Goal: Task Accomplishment & Management: Complete application form

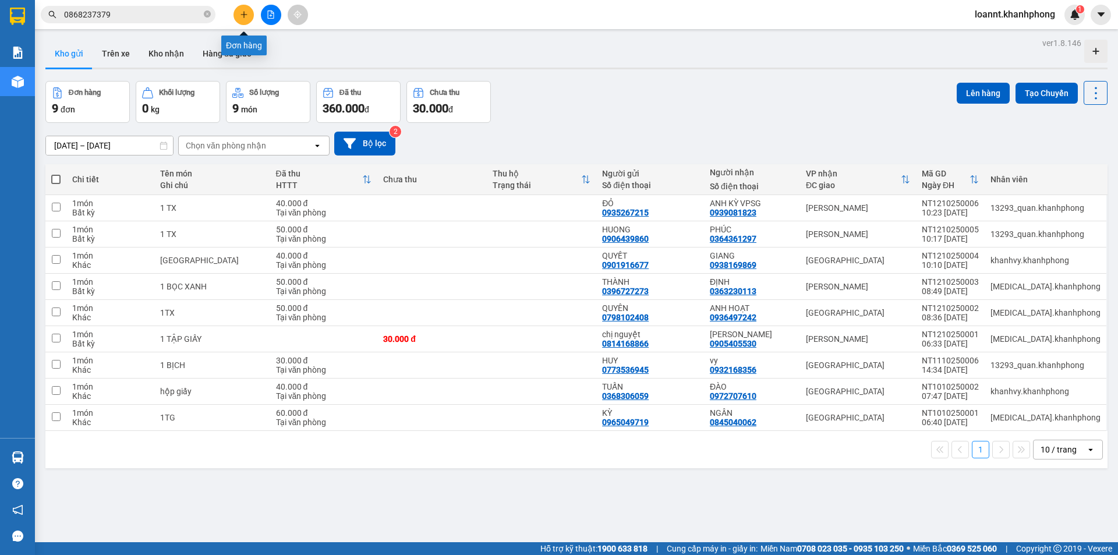
click at [242, 21] on button at bounding box center [244, 15] width 20 height 20
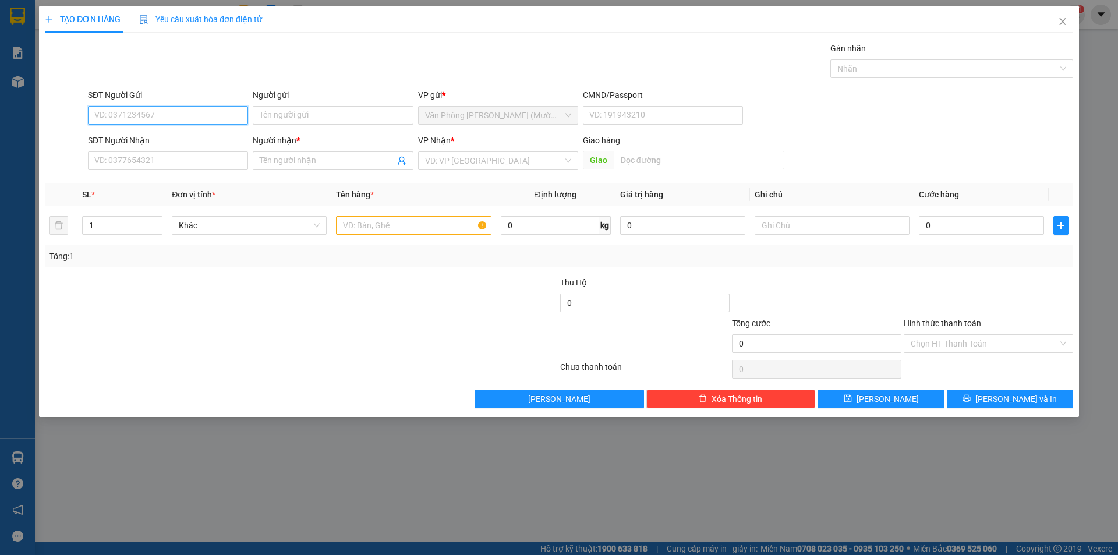
click at [103, 108] on input "SĐT Người Gửi" at bounding box center [168, 115] width 160 height 19
click at [142, 123] on input "SĐT Người Gửi" at bounding box center [168, 115] width 160 height 19
type input "0779999185"
click at [174, 142] on div "0779999185 - LONG" at bounding box center [168, 138] width 146 height 13
type input "LONG"
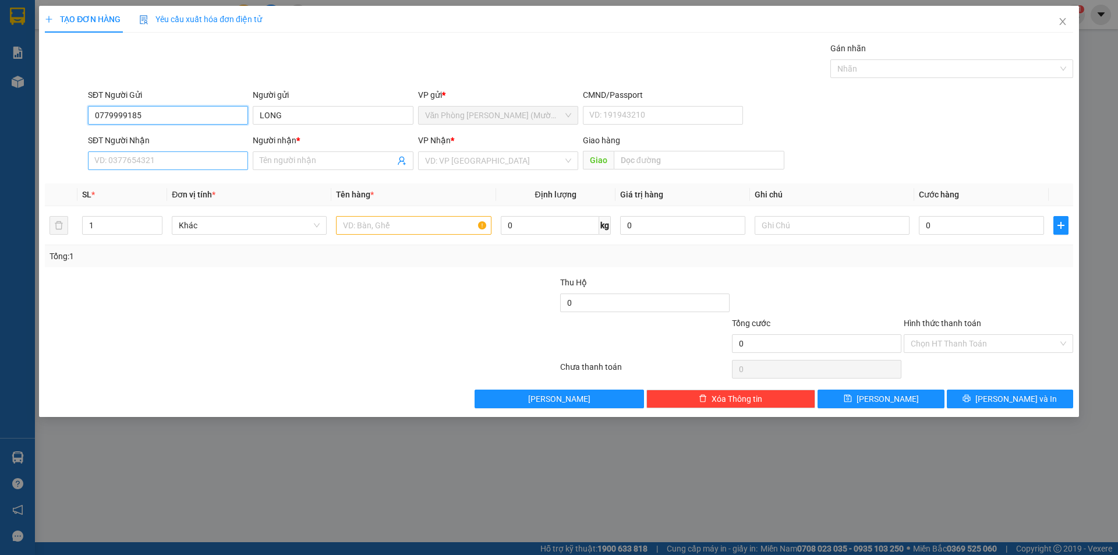
type input "0779999185"
click at [187, 163] on input "SĐT Người Nhận" at bounding box center [168, 160] width 160 height 19
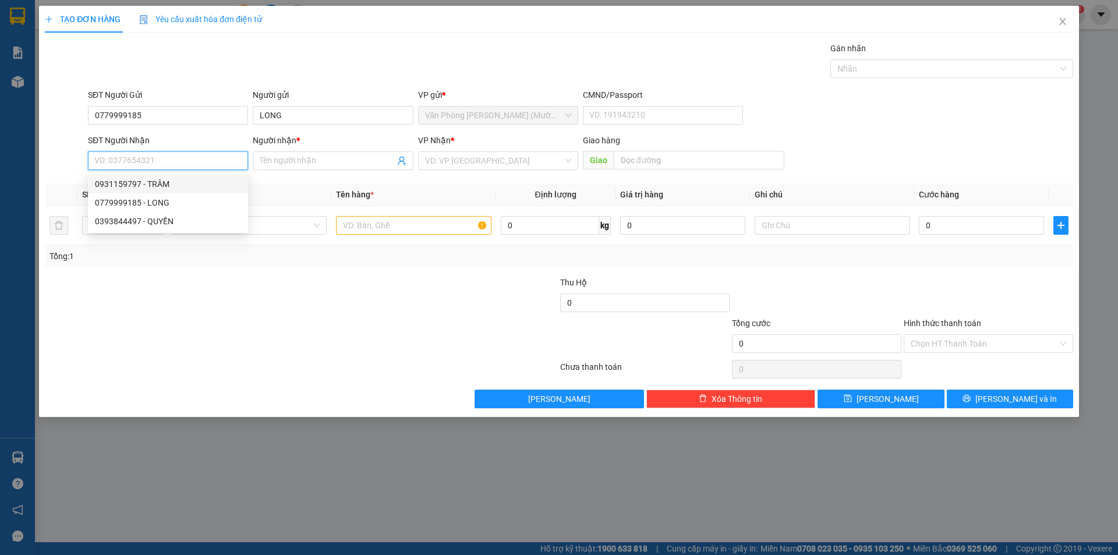
click at [176, 186] on div "0931159797 - TRÂM" at bounding box center [168, 184] width 146 height 13
type input "0931159797"
type input "TRÂM"
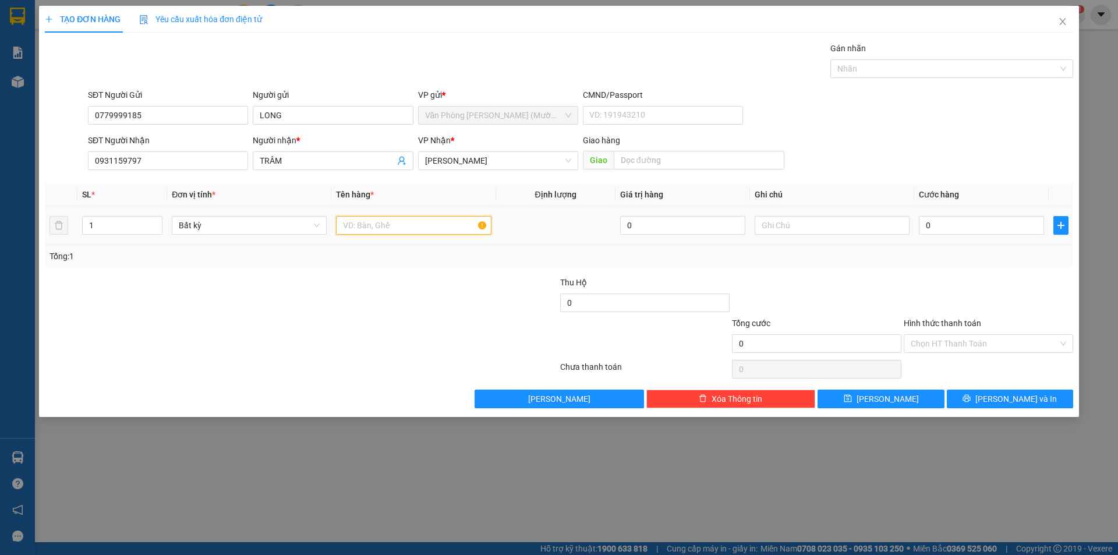
click at [435, 226] on input "text" at bounding box center [413, 225] width 155 height 19
type input "KIỆN NHỎ"
click at [961, 224] on input "0" at bounding box center [981, 225] width 125 height 19
type input "2"
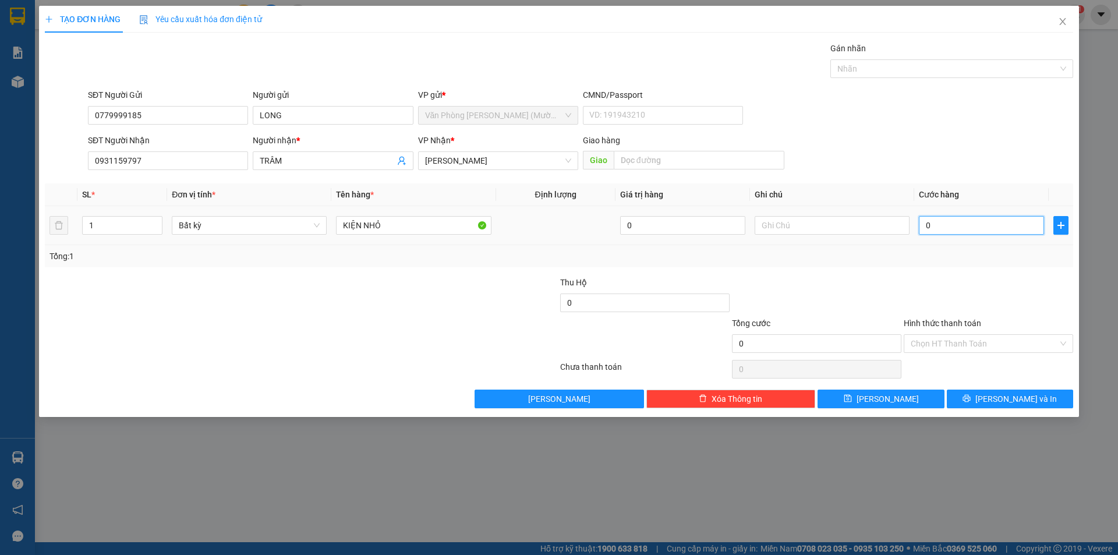
type input "2"
type input "20"
type input "20.000"
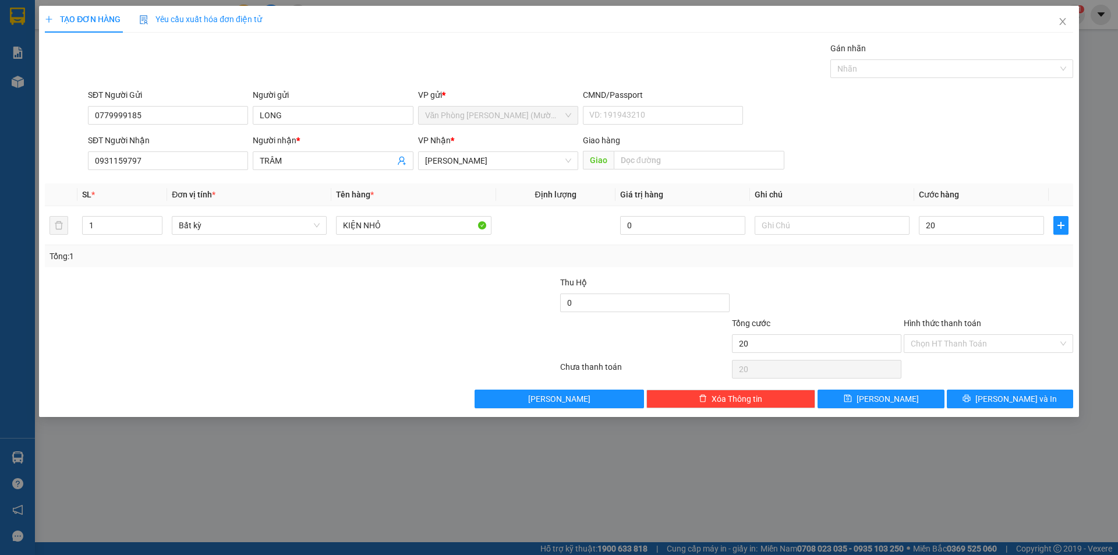
type input "20.000"
click at [805, 262] on div "Tổng: 1" at bounding box center [559, 256] width 1019 height 13
click at [973, 348] on input "Hình thức thanh toán" at bounding box center [984, 343] width 147 height 17
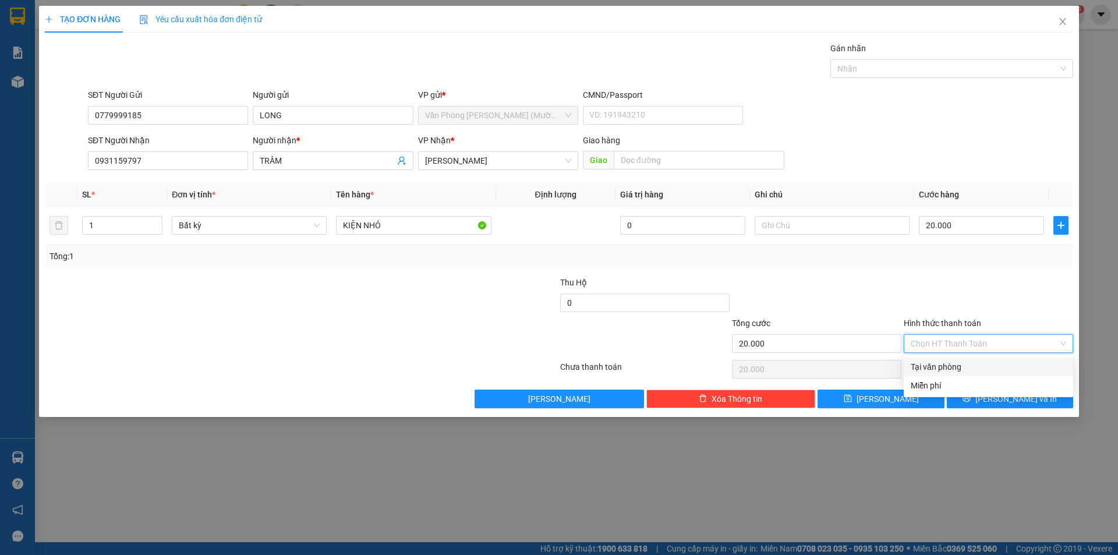
click at [950, 369] on div "Tại văn phòng" at bounding box center [988, 366] width 155 height 13
type input "0"
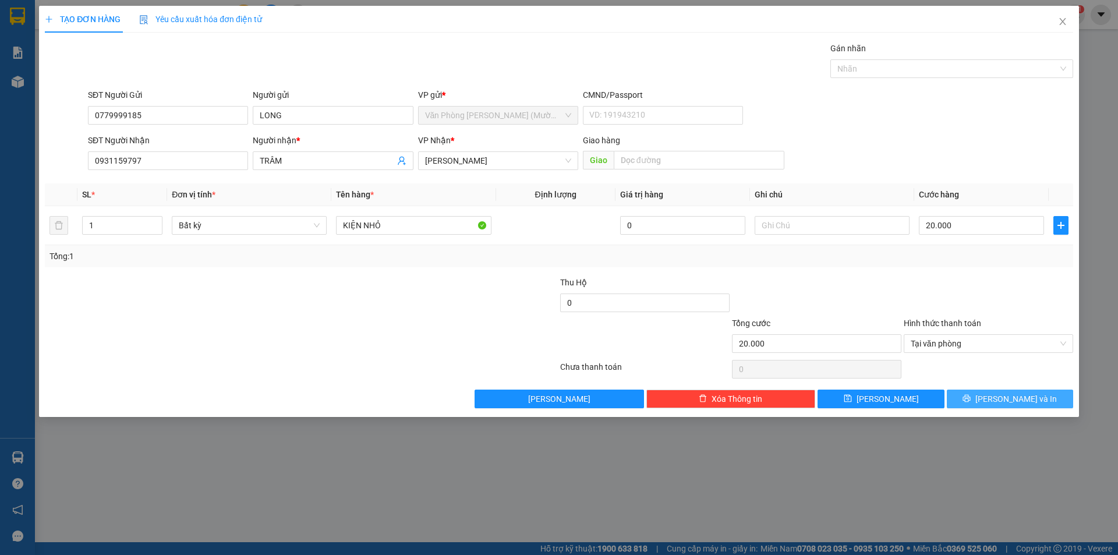
click at [1009, 405] on span "Lưu và In" at bounding box center [1016, 399] width 82 height 13
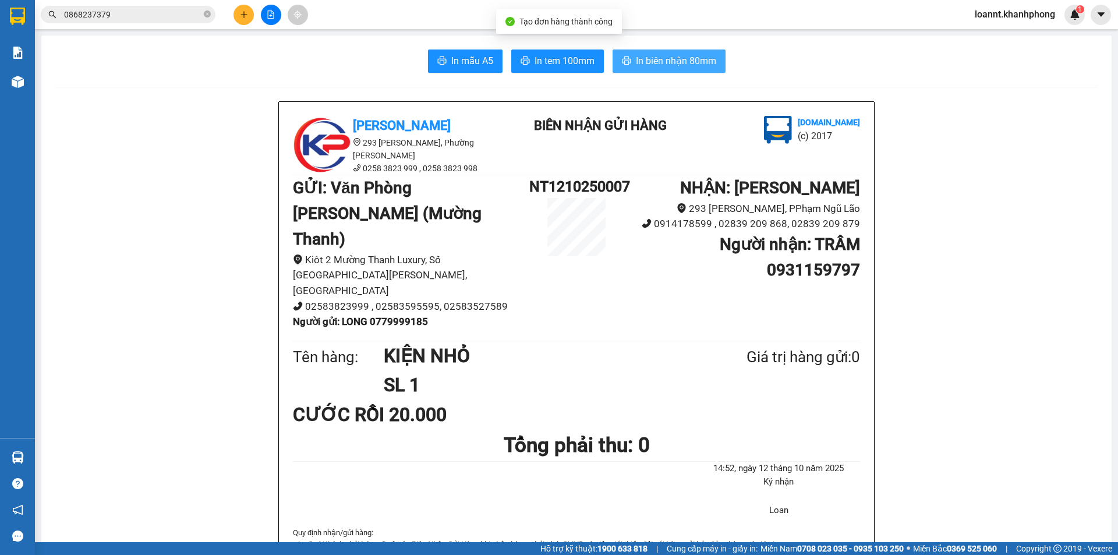
click at [630, 63] on button "In biên nhận 80mm" at bounding box center [669, 61] width 113 height 23
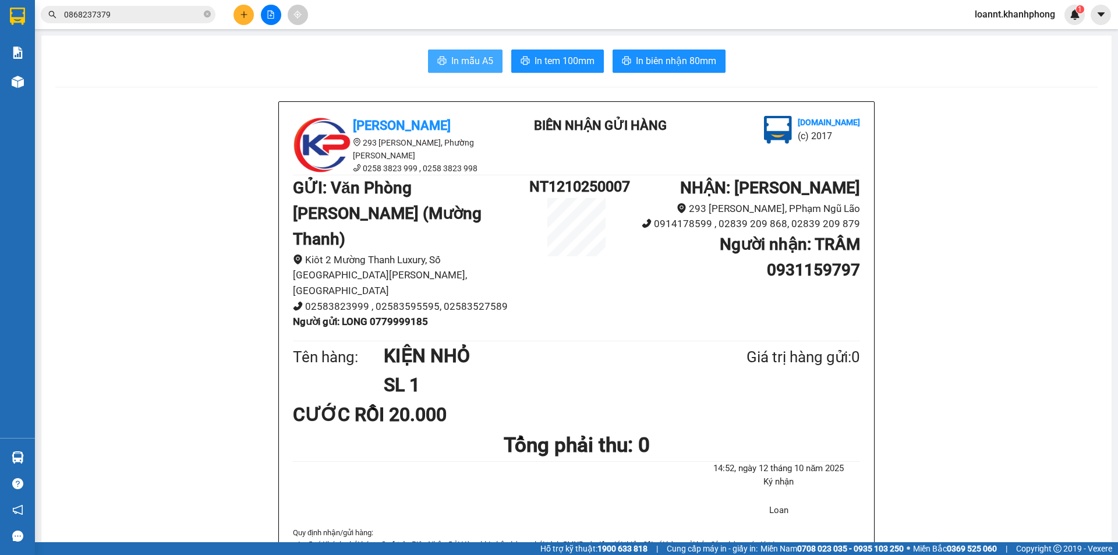
click at [461, 58] on span "In mẫu A5" at bounding box center [472, 61] width 42 height 15
click at [1030, 21] on span "loannt.khanhphong" at bounding box center [1015, 14] width 99 height 15
click at [1000, 42] on span "Đăng xuất" at bounding box center [1020, 36] width 76 height 13
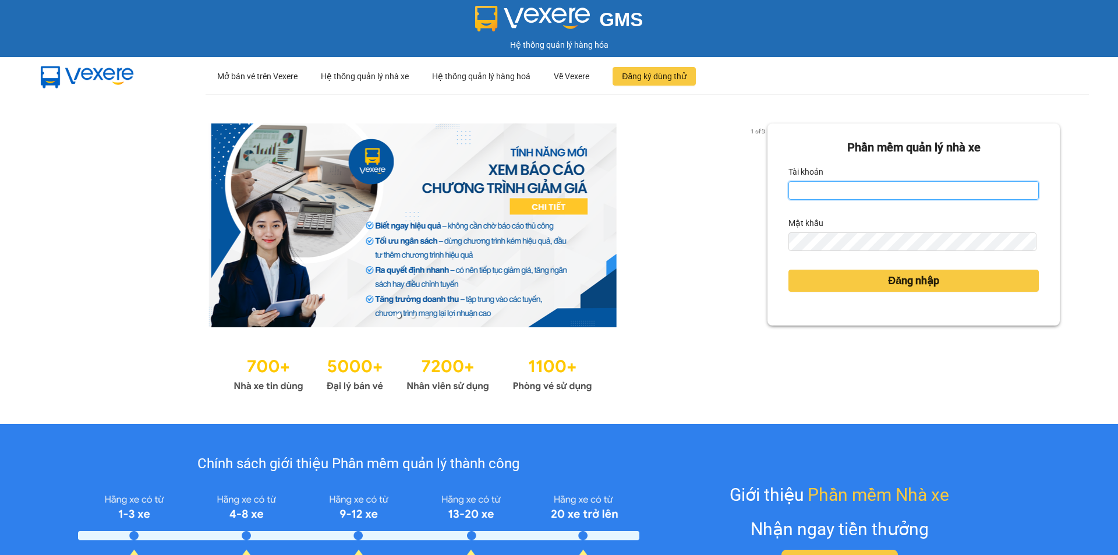
click at [830, 188] on input "Tài khoản" at bounding box center [914, 190] width 250 height 19
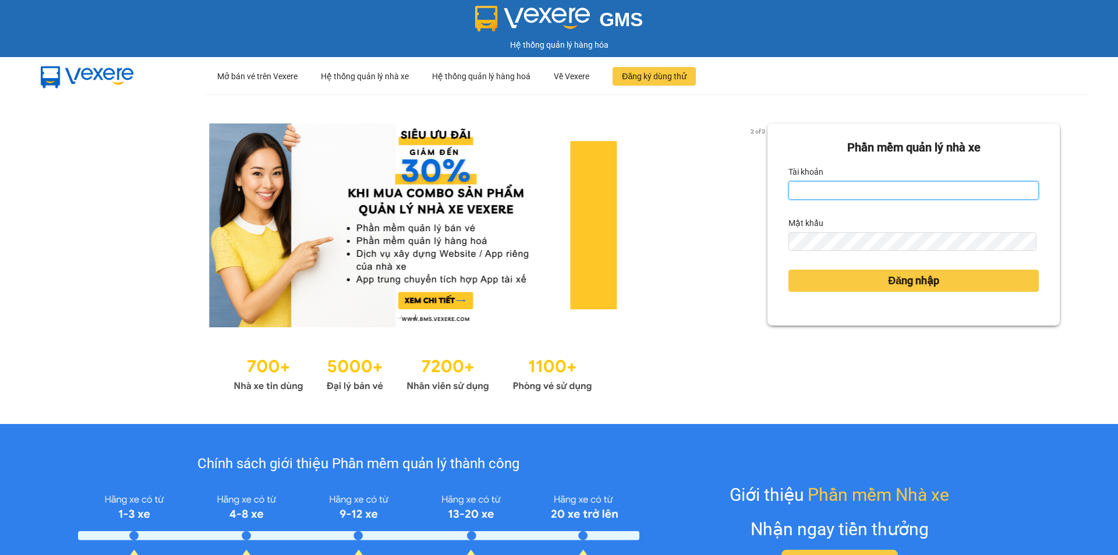
click at [797, 194] on input "Tài khoản" at bounding box center [914, 190] width 250 height 19
type input "H"
click at [789, 270] on button "Đăng nhập" at bounding box center [914, 281] width 250 height 22
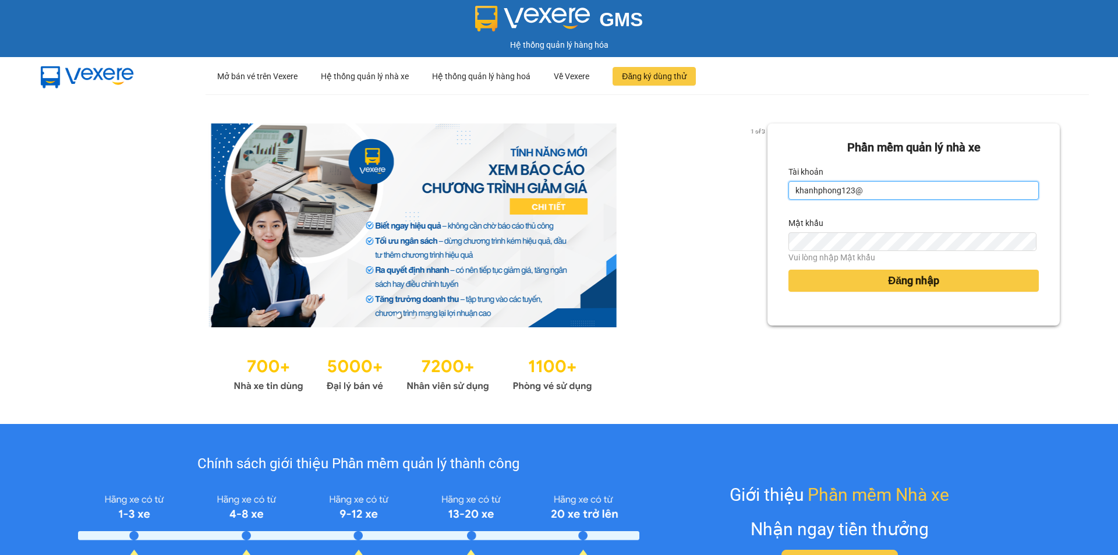
click at [897, 195] on input "khanhphong123@" at bounding box center [914, 190] width 250 height 19
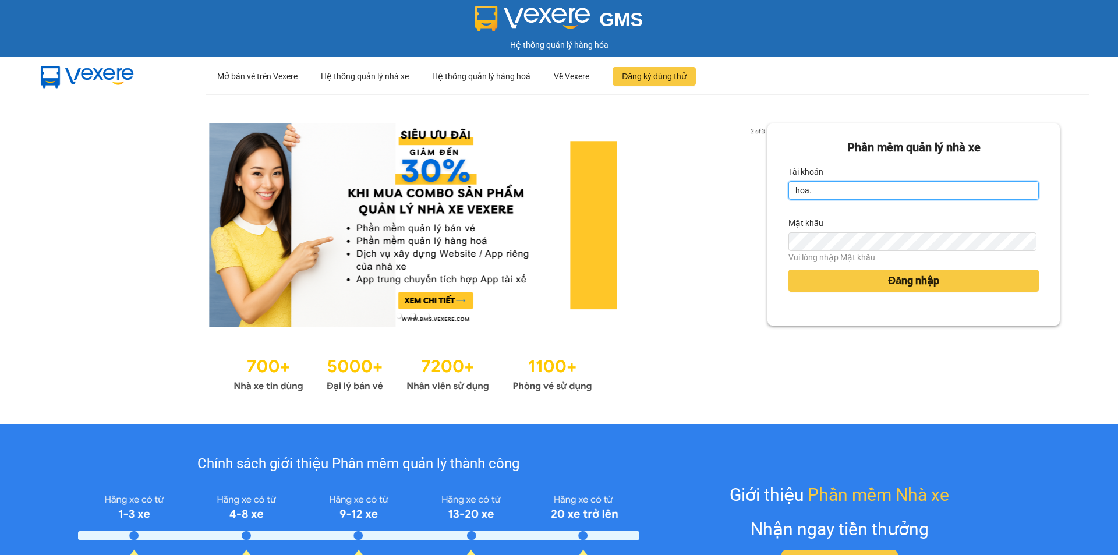
type input "hoa.khanhphong"
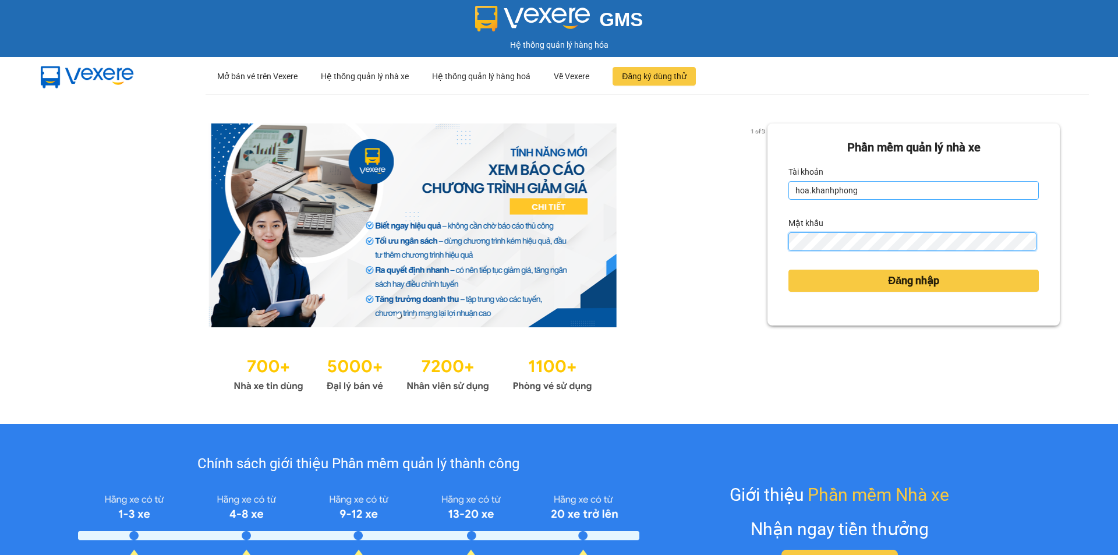
click at [789, 270] on button "Đăng nhập" at bounding box center [914, 281] width 250 height 22
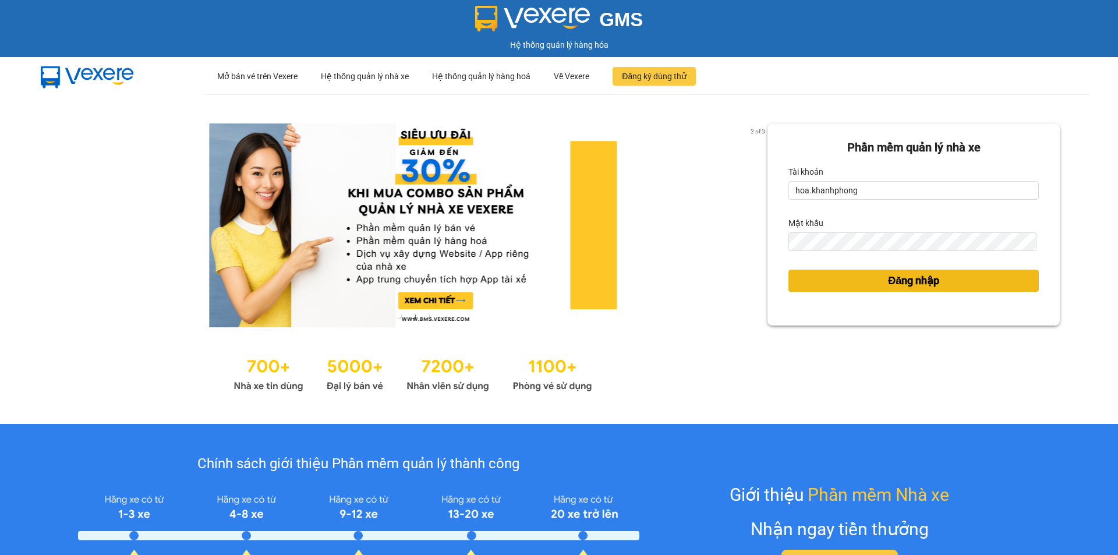
click at [846, 281] on body "GMS Hệ thống [PERSON_NAME] hàng [PERSON_NAME] ··· Mở bán vé trên [GEOGRAPHIC_DA…" at bounding box center [559, 277] width 1118 height 555
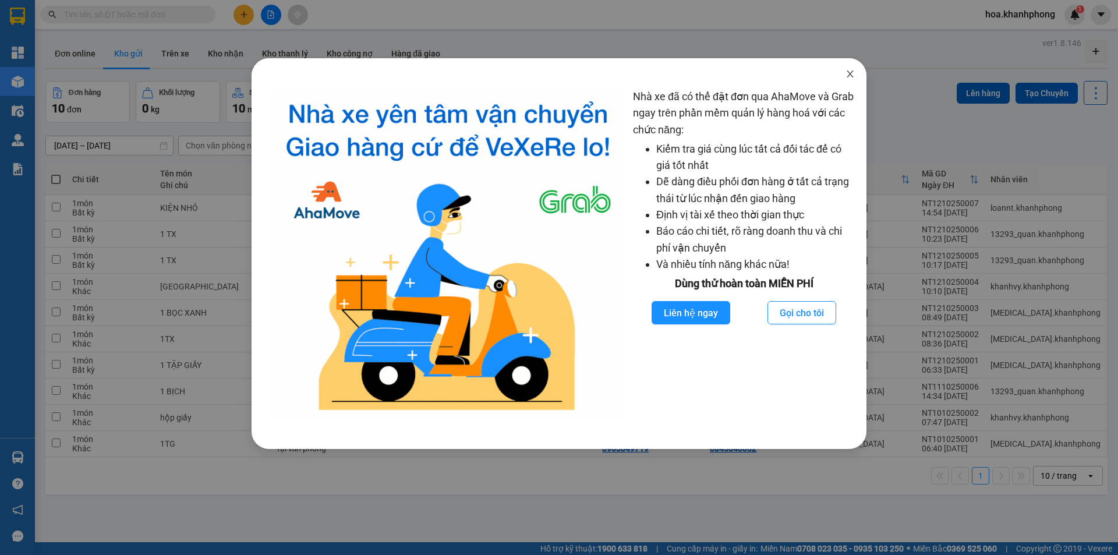
click at [855, 73] on span "Close" at bounding box center [850, 74] width 33 height 33
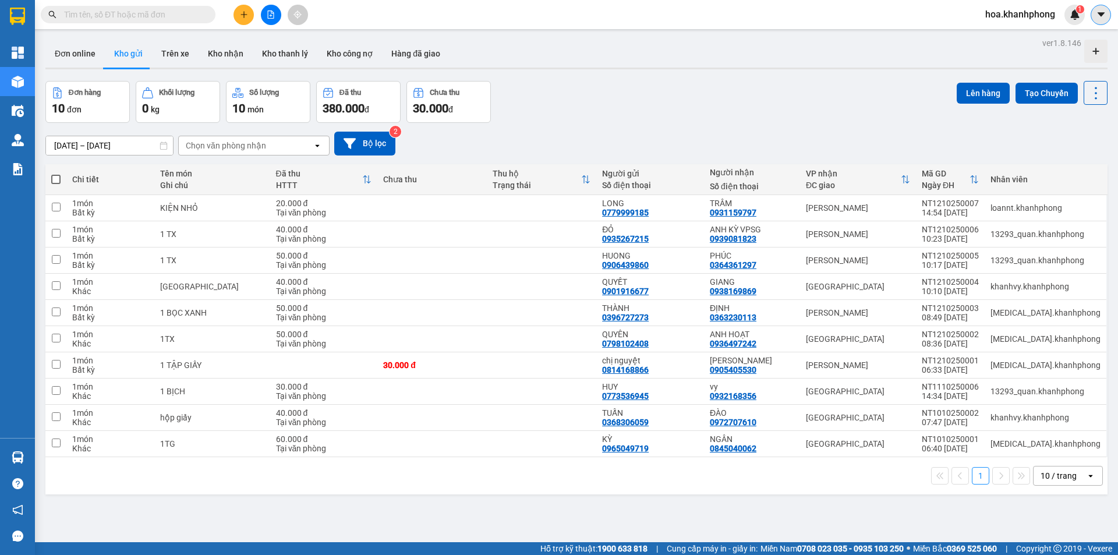
click at [1106, 15] on icon "caret-down" at bounding box center [1101, 14] width 10 height 10
click at [1045, 12] on span "hoa.khanhphong" at bounding box center [1020, 14] width 89 height 15
click at [1012, 34] on span "Đăng xuất" at bounding box center [1025, 36] width 65 height 13
